Goal: Task Accomplishment & Management: Complete application form

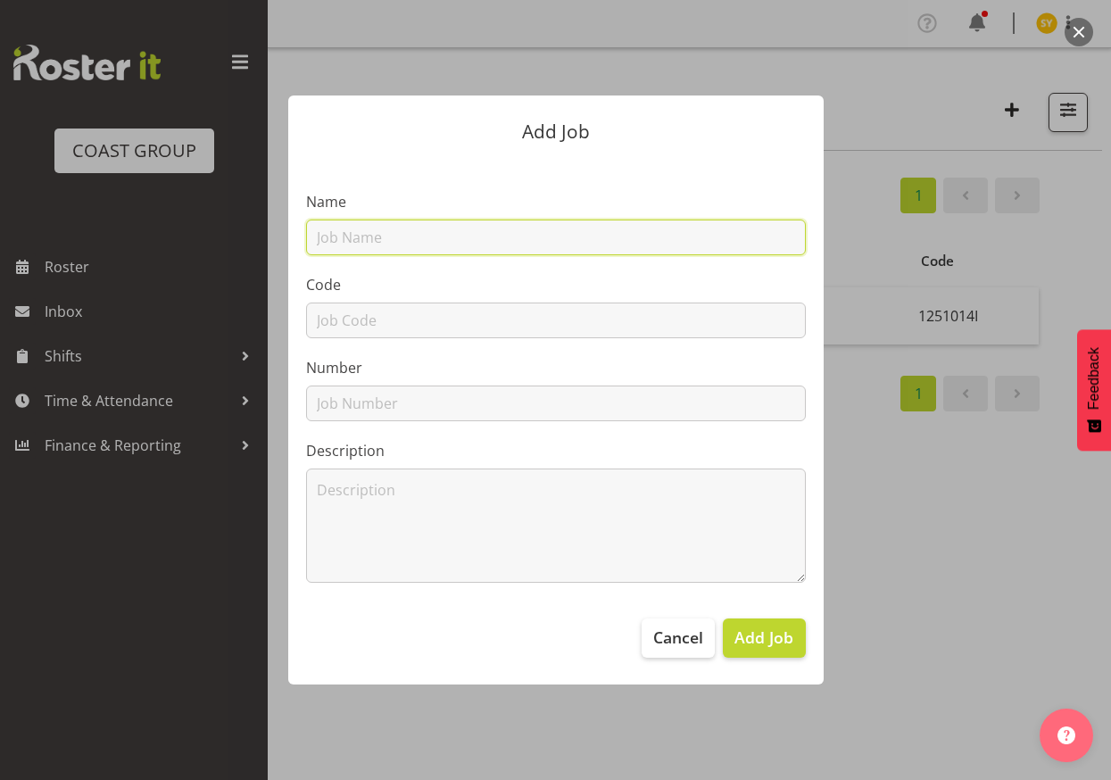
click at [464, 251] on input "text" at bounding box center [556, 237] width 500 height 36
paste input "12512010"
type input "12512010"
click at [337, 300] on div "Code" at bounding box center [556, 306] width 500 height 64
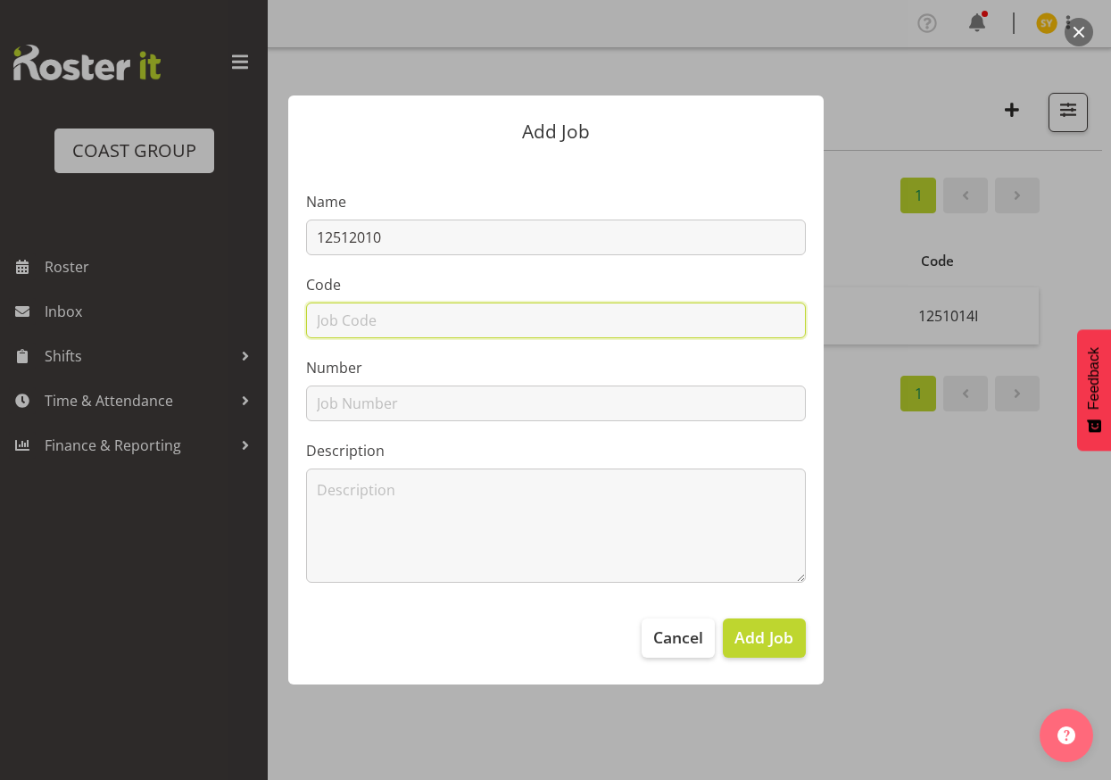
click at [334, 305] on input "text" at bounding box center [556, 320] width 500 height 36
paste input "12512010"
type input "12512010"
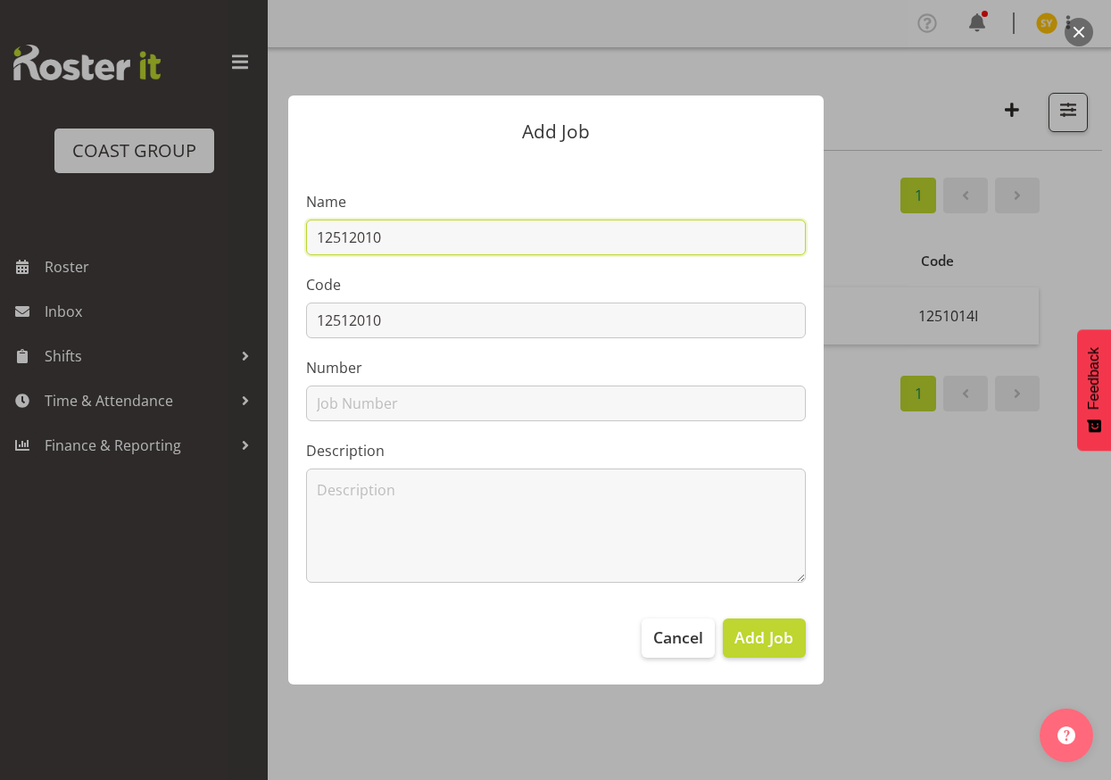
click at [475, 234] on input "12512010" at bounding box center [556, 237] width 500 height 36
click at [480, 235] on input "12512010 -" at bounding box center [556, 236] width 500 height 36
paste input "CATE 2025"
drag, startPoint x: 471, startPoint y: 234, endPoint x: 178, endPoint y: 251, distance: 294.0
click at [178, 251] on div "Add Job Name 12512010 - CATE 2025 Code 12512010 Number Description Cancel Add J…" at bounding box center [556, 387] width 856 height 677
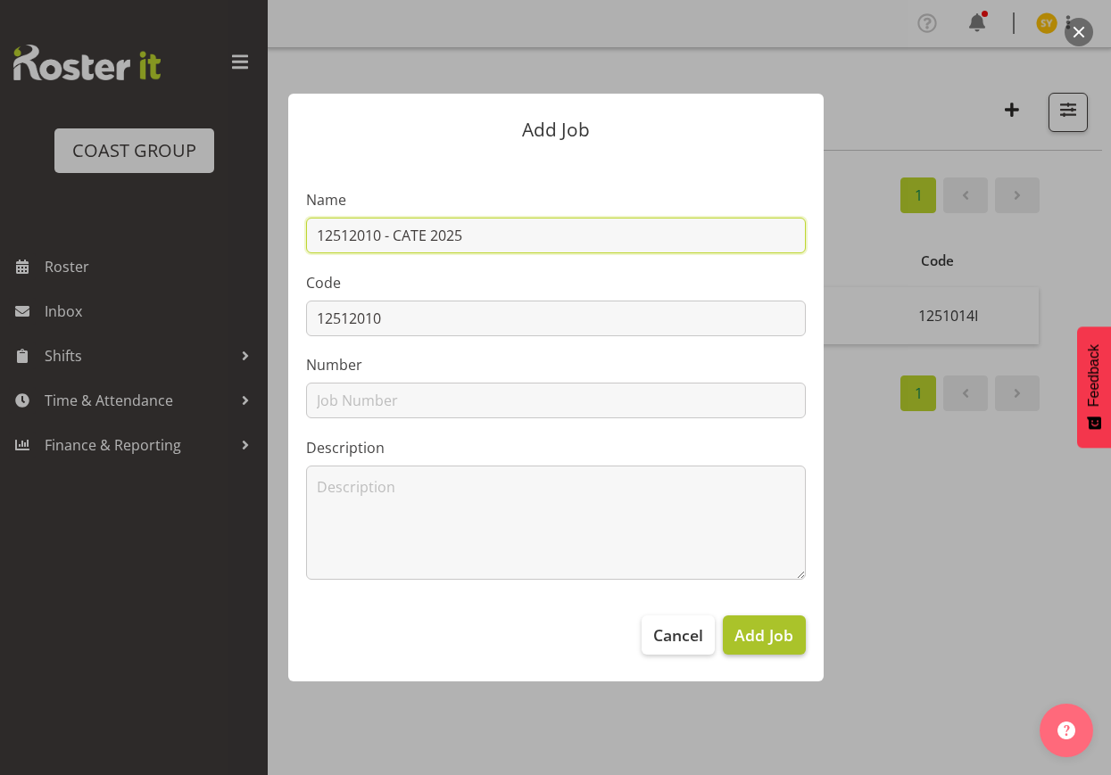
type input "12512010 - CATE 2025"
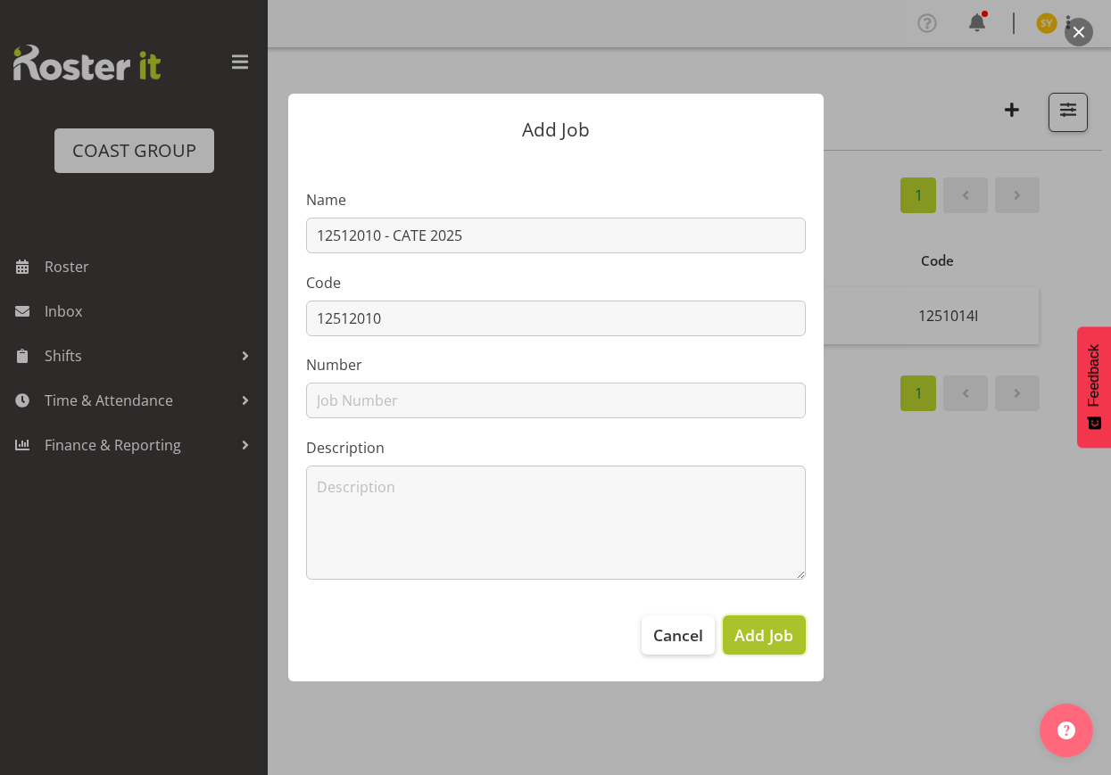
click at [782, 628] on span "Add Job" at bounding box center [763, 635] width 59 height 23
